Goal: Information Seeking & Learning: Learn about a topic

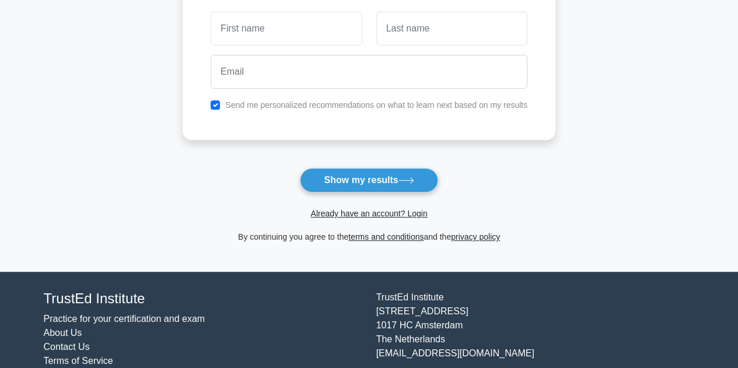
scroll to position [216, 0]
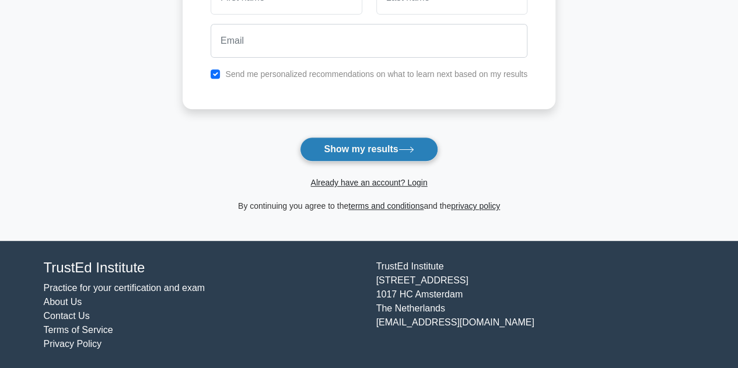
click at [355, 141] on button "Show my results" at bounding box center [369, 149] width 138 height 25
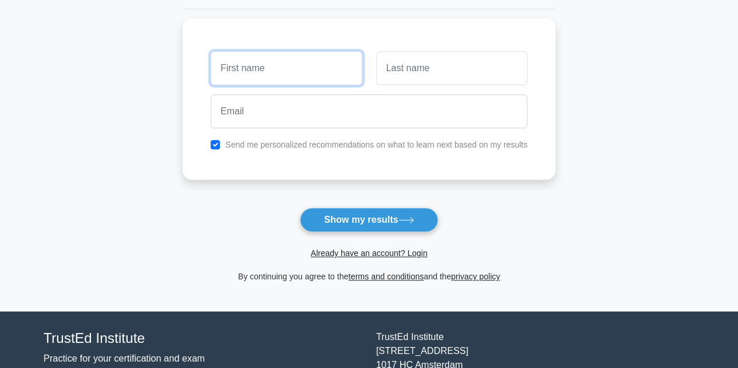
scroll to position [90, 0]
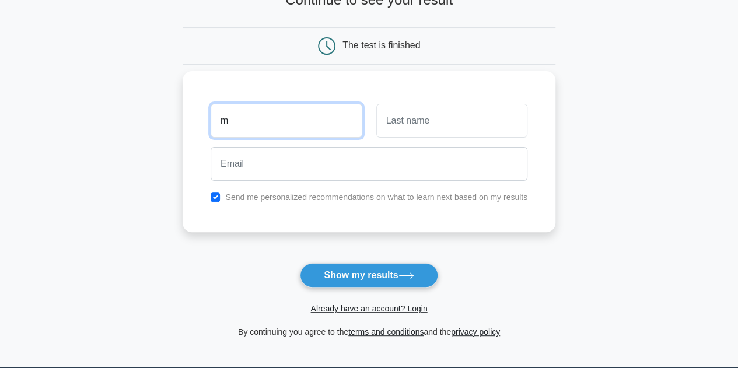
type input "m"
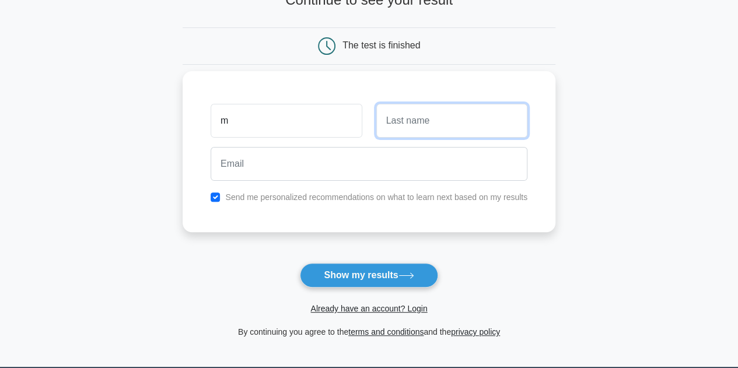
click at [485, 127] on input "text" at bounding box center [451, 121] width 151 height 34
type input "m"
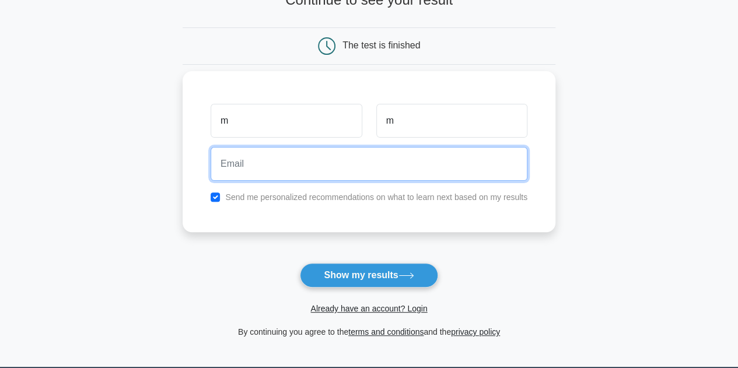
click at [378, 158] on input "email" at bounding box center [369, 164] width 317 height 34
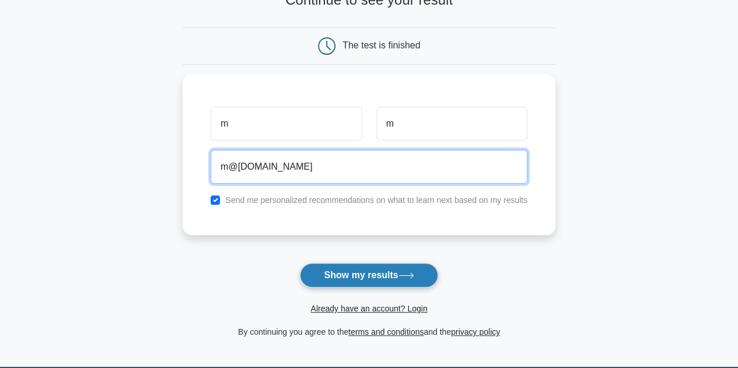
type input "m@gmail.com"
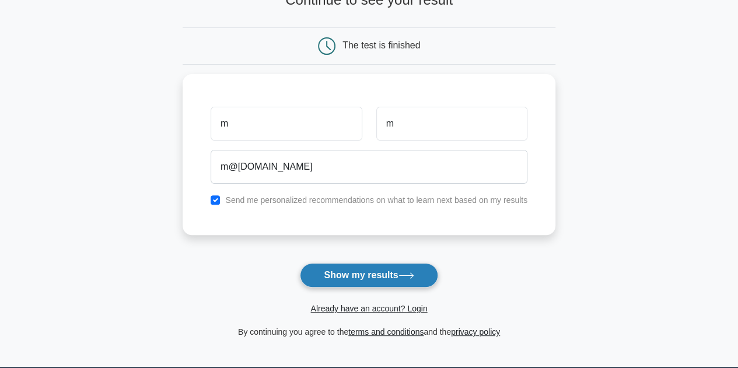
click at [387, 271] on button "Show my results" at bounding box center [369, 275] width 138 height 25
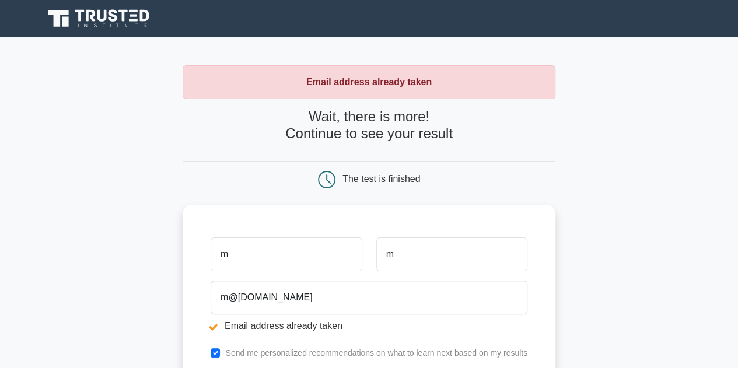
click at [273, 255] on input "m" at bounding box center [286, 254] width 151 height 34
type input "mza"
click at [463, 259] on input "m" at bounding box center [451, 254] width 151 height 34
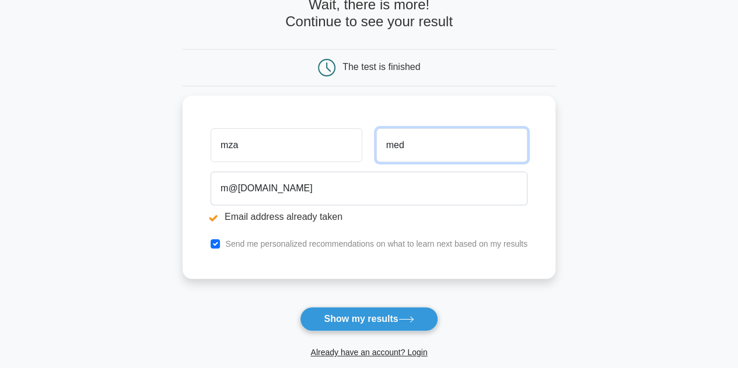
scroll to position [175, 0]
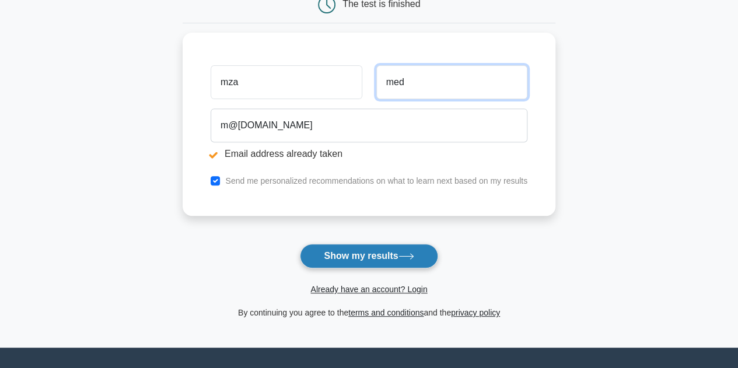
type input "med"
click at [388, 256] on button "Show my results" at bounding box center [369, 256] width 138 height 25
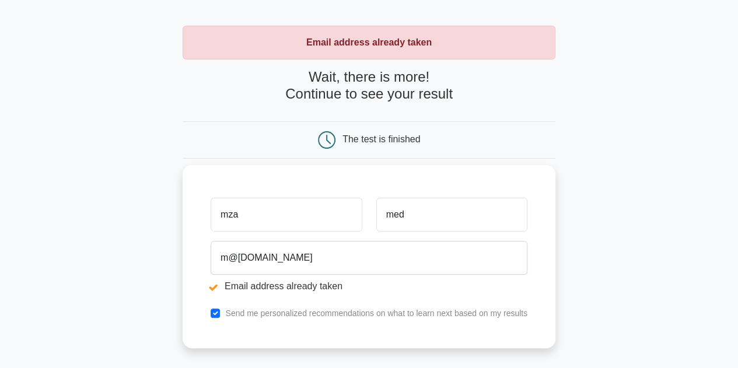
scroll to position [58, 0]
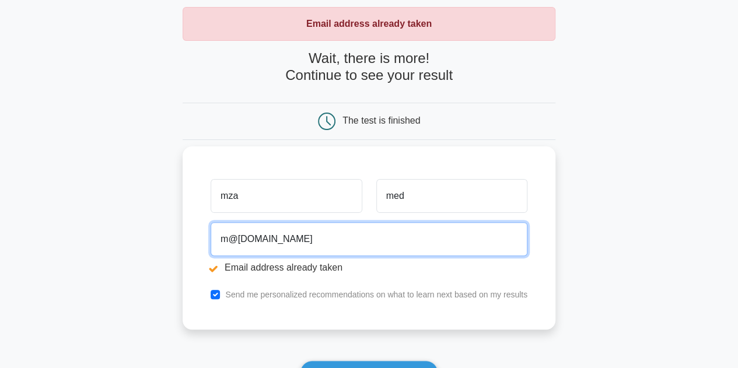
click at [226, 239] on input "m@[DOMAIN_NAME]" at bounding box center [369, 239] width 317 height 34
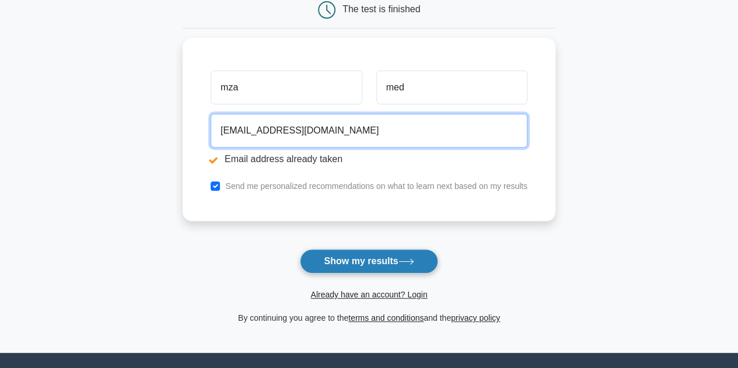
scroll to position [175, 0]
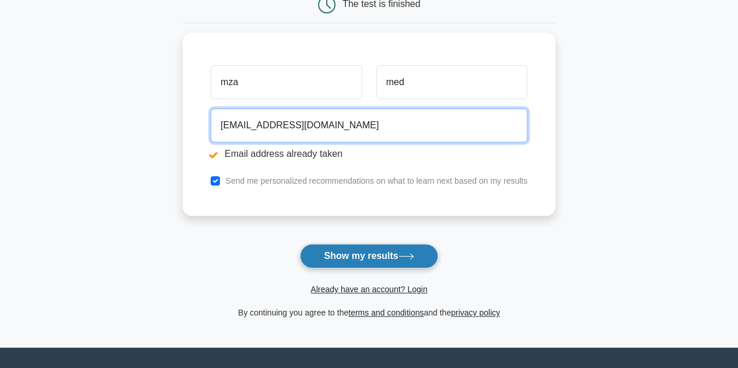
type input "mede@gmail.com"
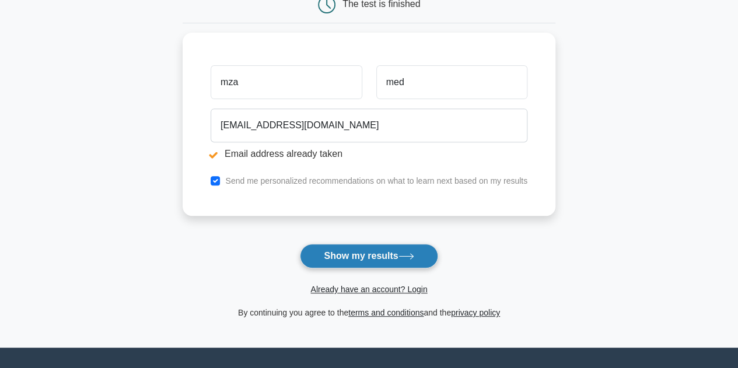
click at [365, 254] on button "Show my results" at bounding box center [369, 256] width 138 height 25
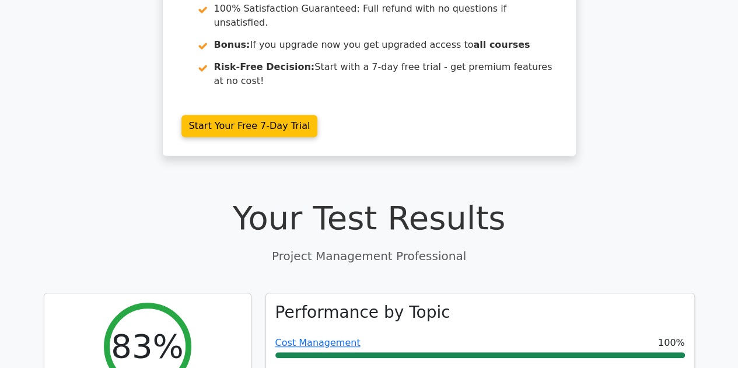
scroll to position [350, 0]
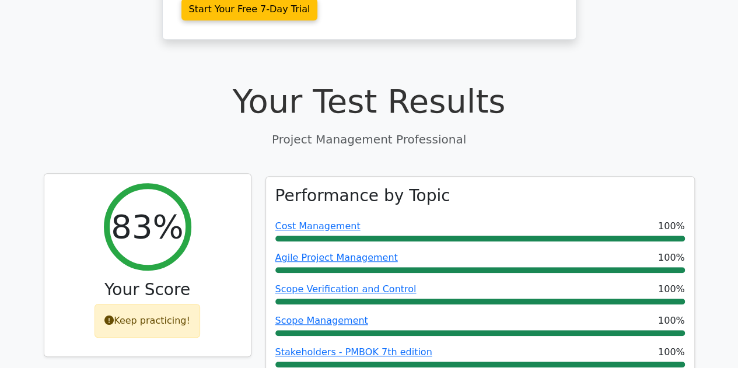
click at [109, 316] on icon at bounding box center [108, 320] width 9 height 9
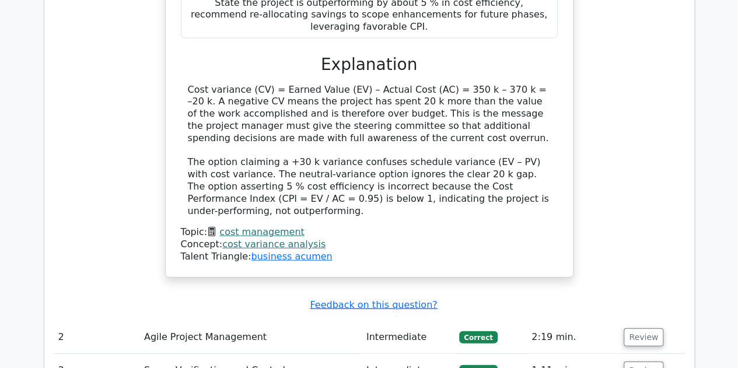
scroll to position [1400, 0]
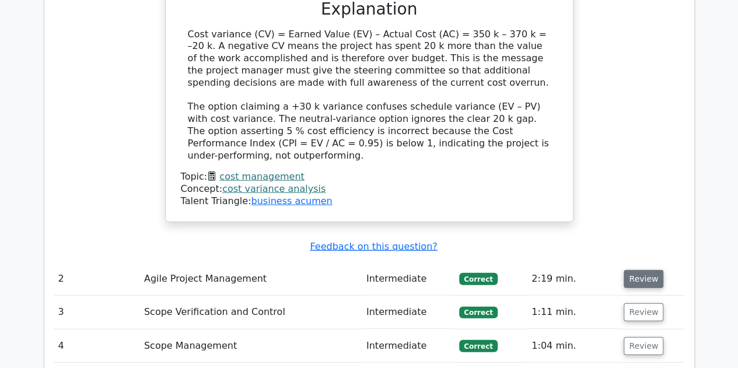
click at [636, 270] on button "Review" at bounding box center [644, 279] width 40 height 18
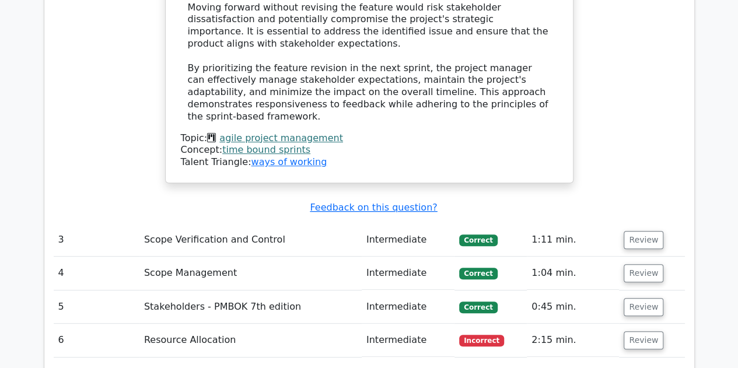
scroll to position [2392, 0]
click at [644, 230] on button "Review" at bounding box center [644, 239] width 40 height 18
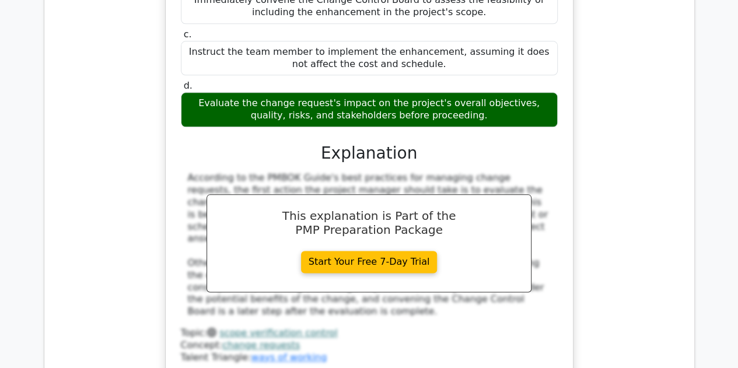
scroll to position [2918, 0]
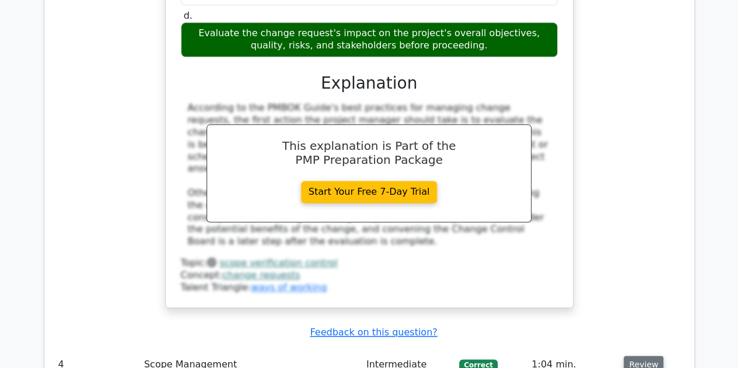
click at [642, 356] on button "Review" at bounding box center [644, 365] width 40 height 18
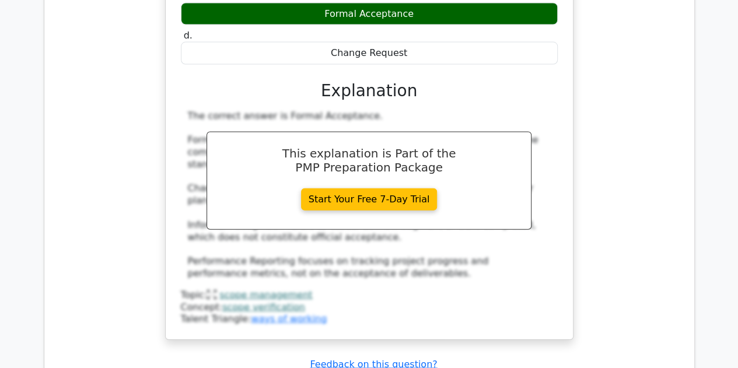
scroll to position [3443, 0]
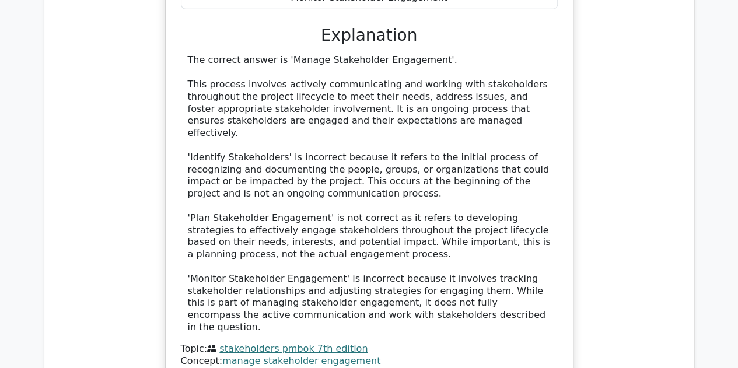
scroll to position [4026, 0]
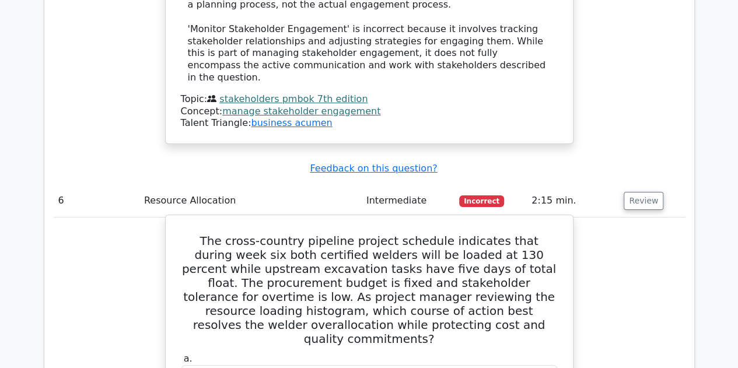
scroll to position [4260, 0]
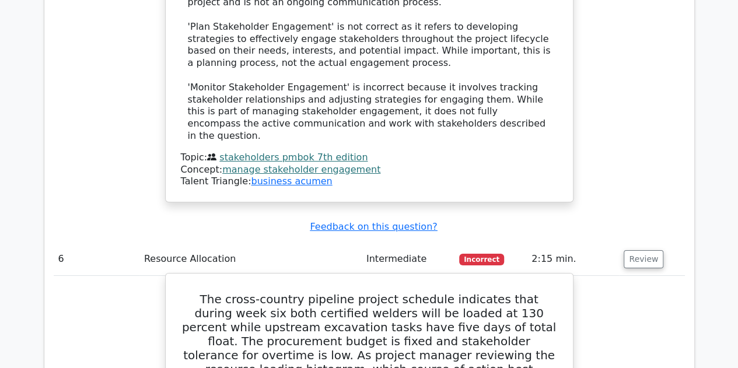
click at [443, 292] on h5 "The cross-country pipeline project schedule indicates that during week six both…" at bounding box center [369, 348] width 379 height 112
click at [441, 292] on h5 "The cross-country pipeline project schedule indicates that during week six both…" at bounding box center [369, 348] width 379 height 112
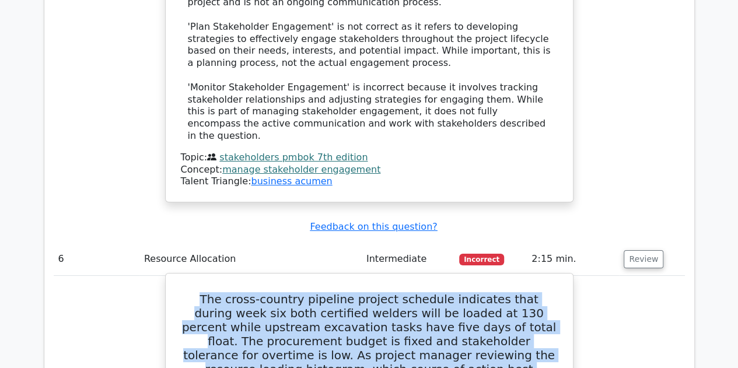
drag, startPoint x: 183, startPoint y: 40, endPoint x: 468, endPoint y: 128, distance: 298.1
click at [468, 292] on h5 "The cross-country pipeline project schedule indicates that during week six both…" at bounding box center [369, 348] width 379 height 112
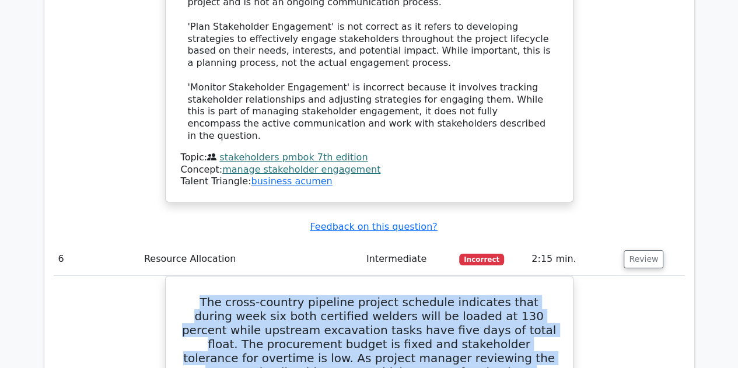
copy h5 "The cross-country pipeline project schedule indicates that during week six both…"
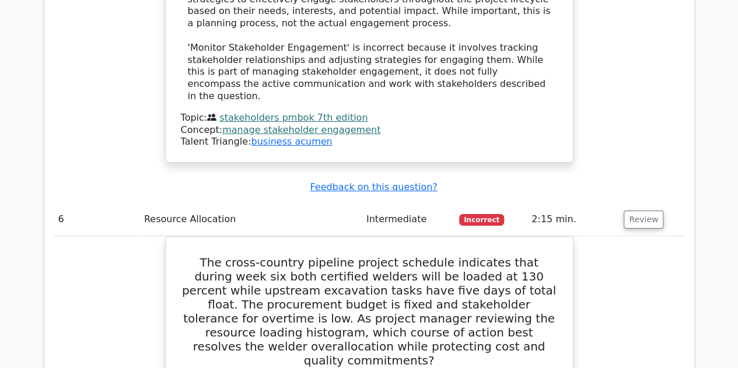
scroll to position [4318, 0]
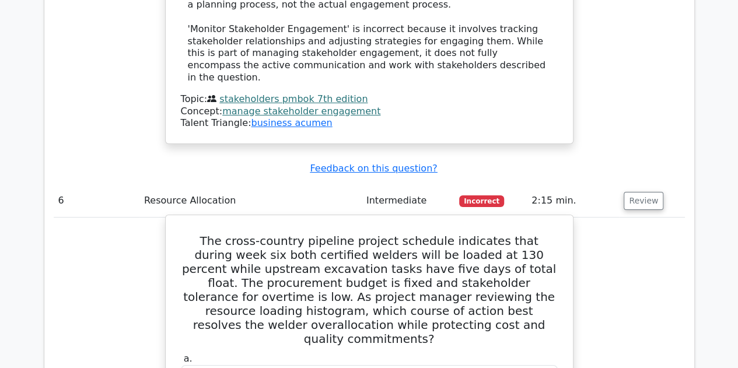
drag, startPoint x: 431, startPoint y: 271, endPoint x: 197, endPoint y: 259, distance: 234.3
drag, startPoint x: 190, startPoint y: 263, endPoint x: 421, endPoint y: 274, distance: 230.7
copy div "Reallocate welding tasks with float to subsequent weeks, leveling resource dema…"
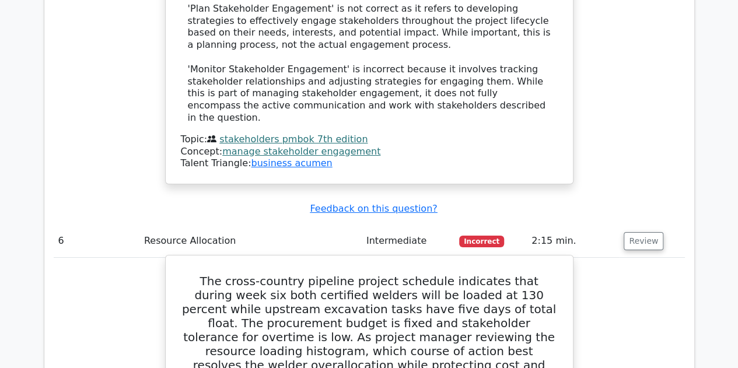
scroll to position [4260, 0]
